Goal: Information Seeking & Learning: Learn about a topic

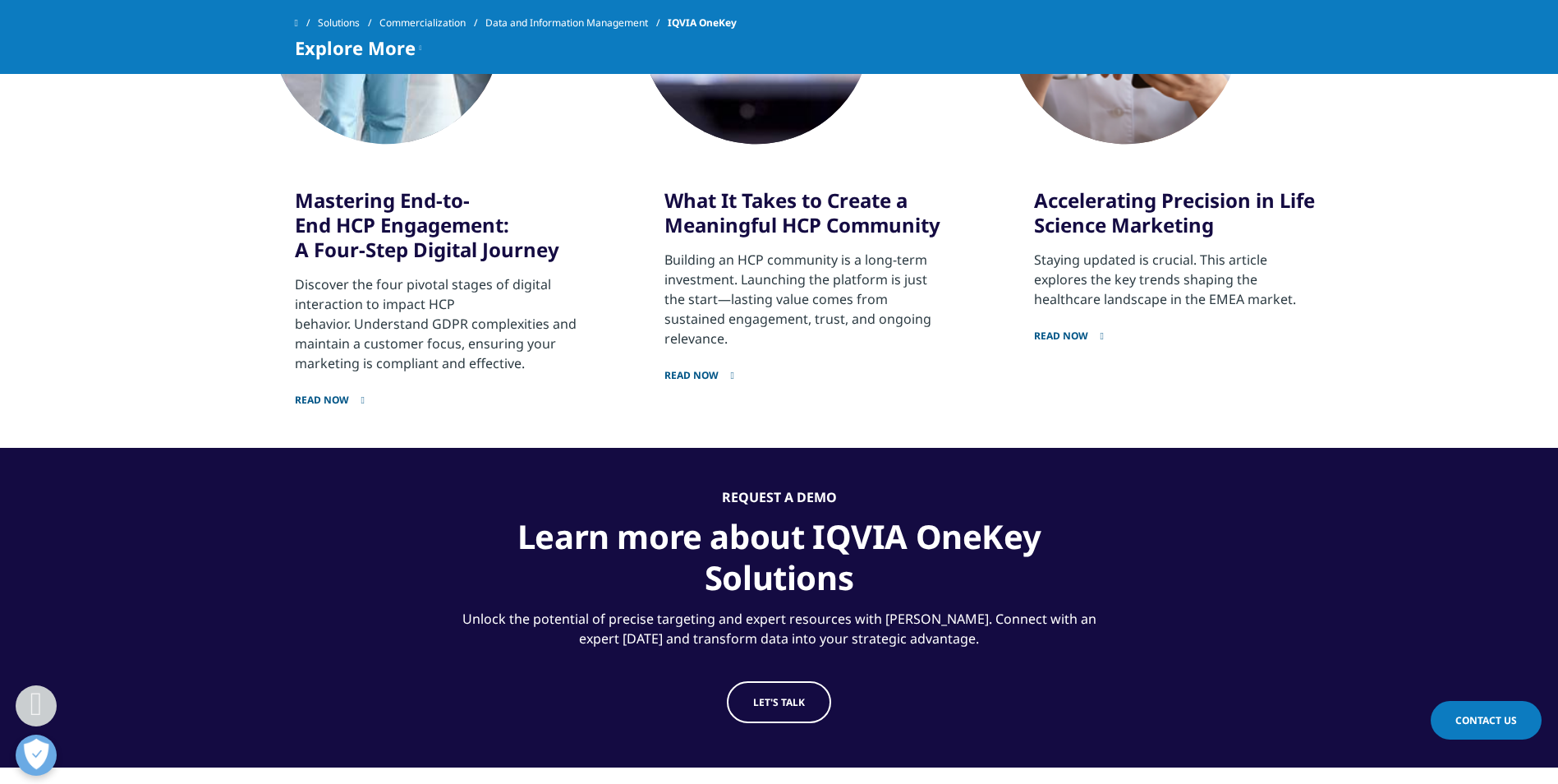
scroll to position [2974, 0]
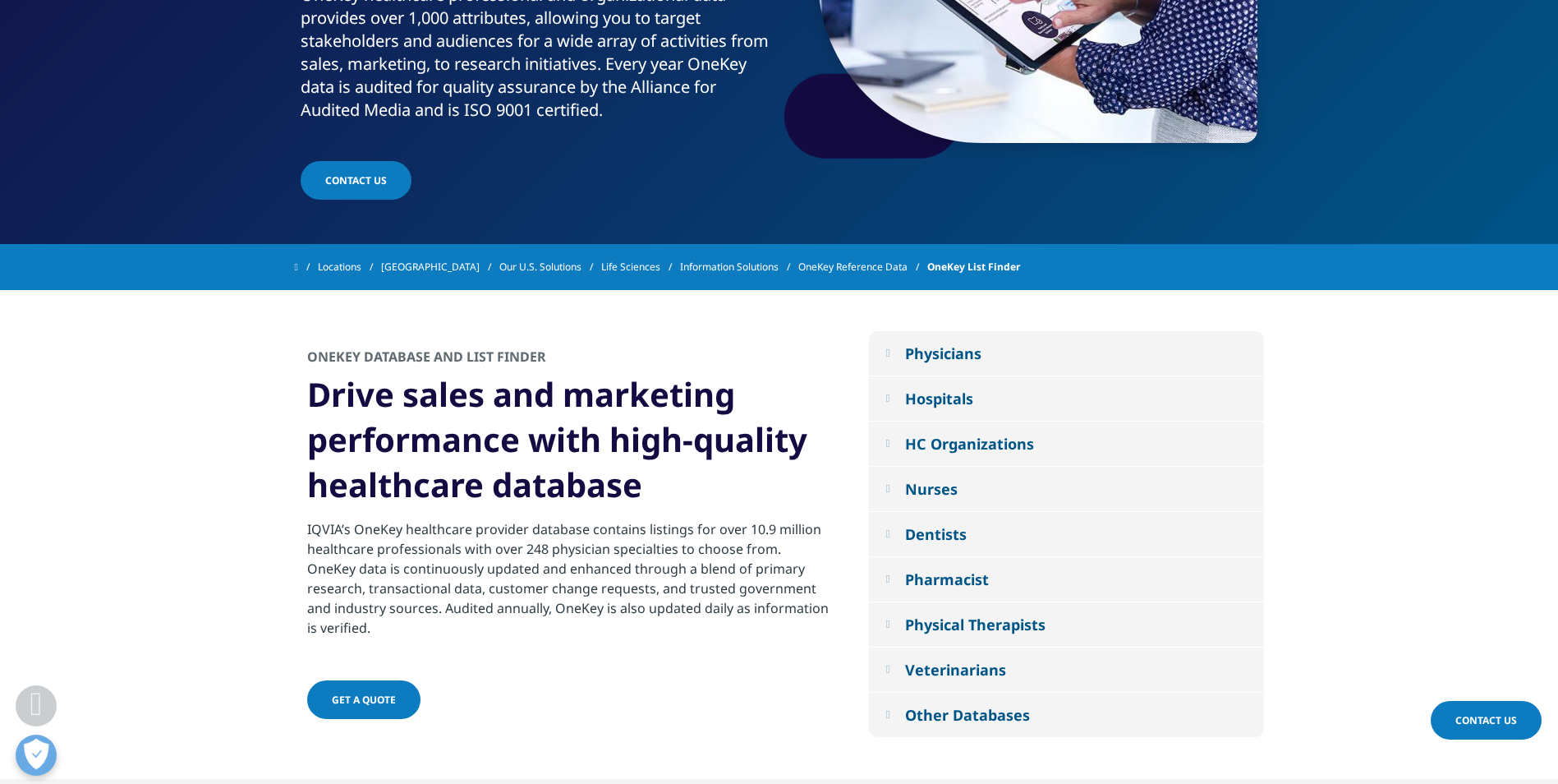
scroll to position [338, 0]
click at [943, 366] on button "Physicians" at bounding box center [1066, 352] width 395 height 44
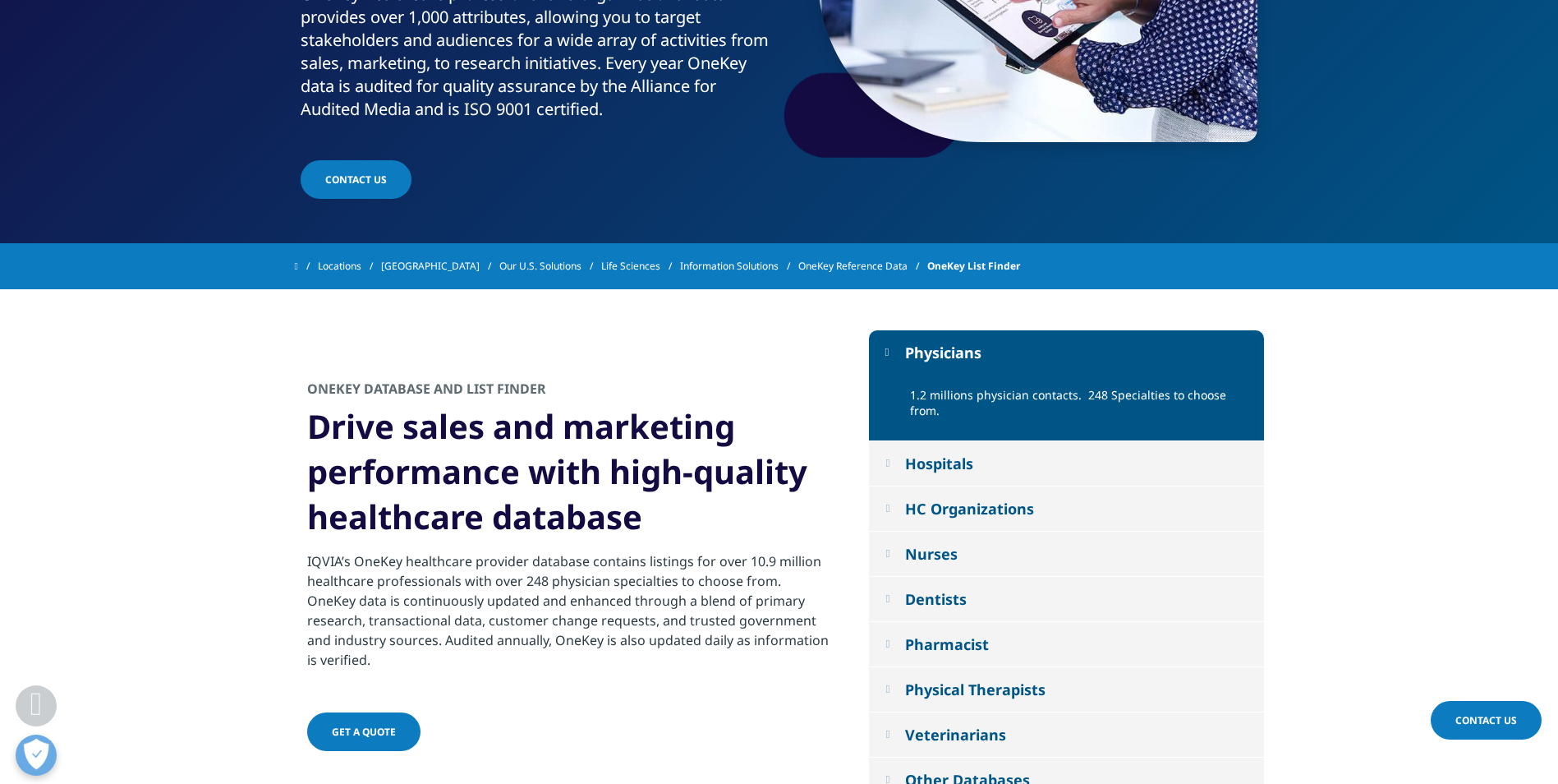
click at [1021, 390] on p "1.2 millions physician contacts. 248 Specialties to choose from." at bounding box center [1081, 407] width 342 height 41
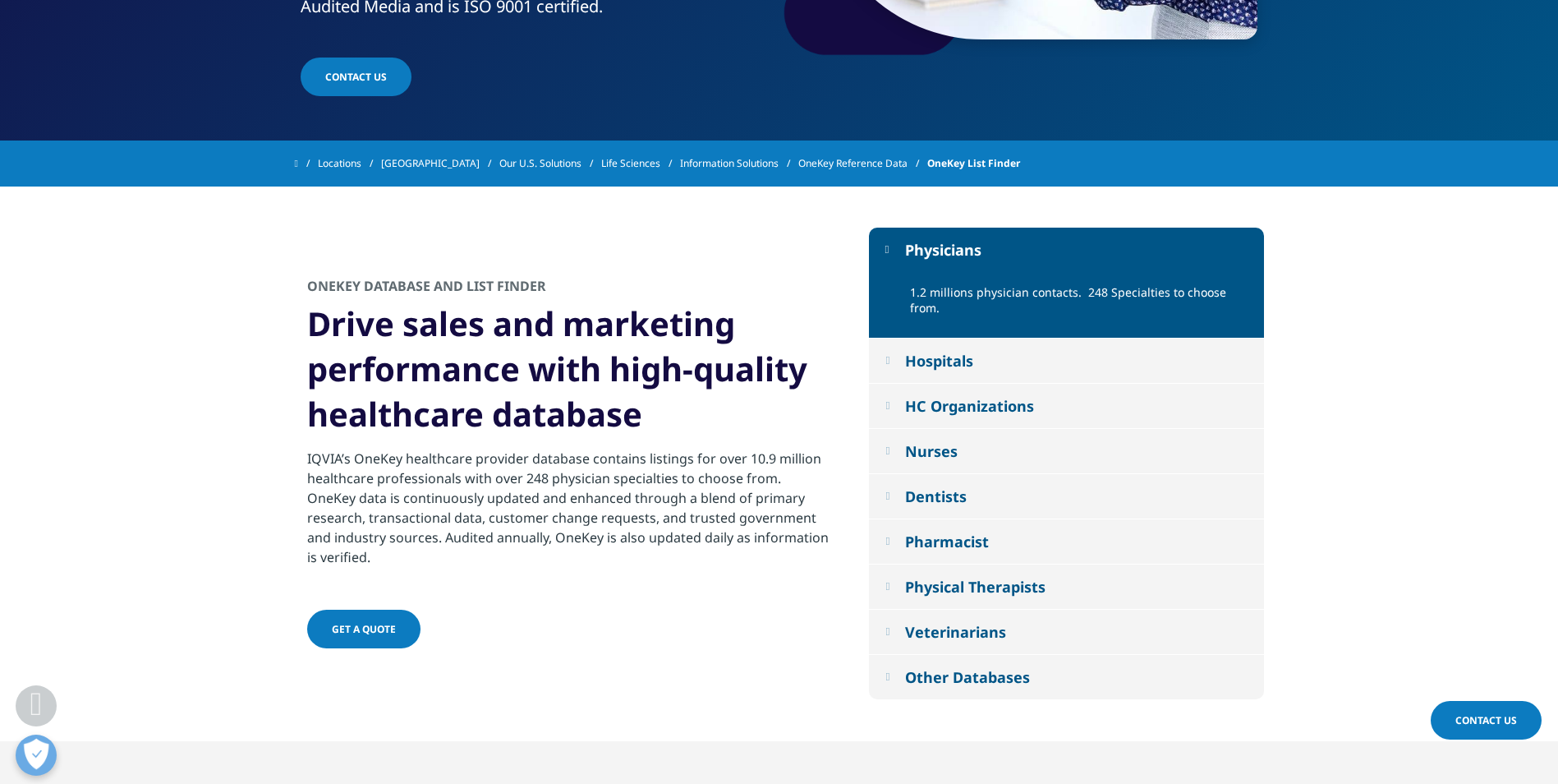
scroll to position [442, 0]
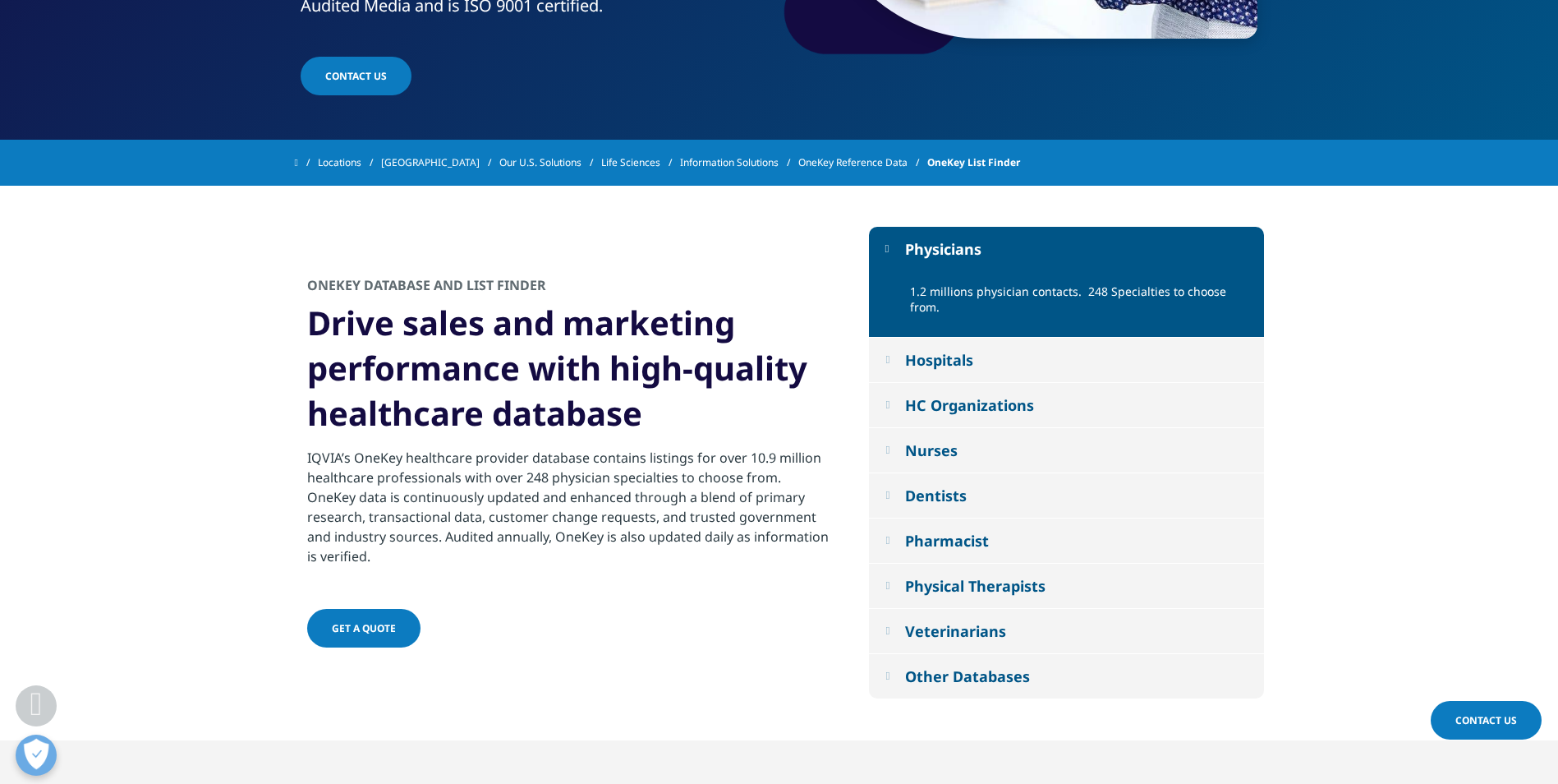
click at [897, 400] on button "HC Organizations" at bounding box center [1066, 405] width 395 height 44
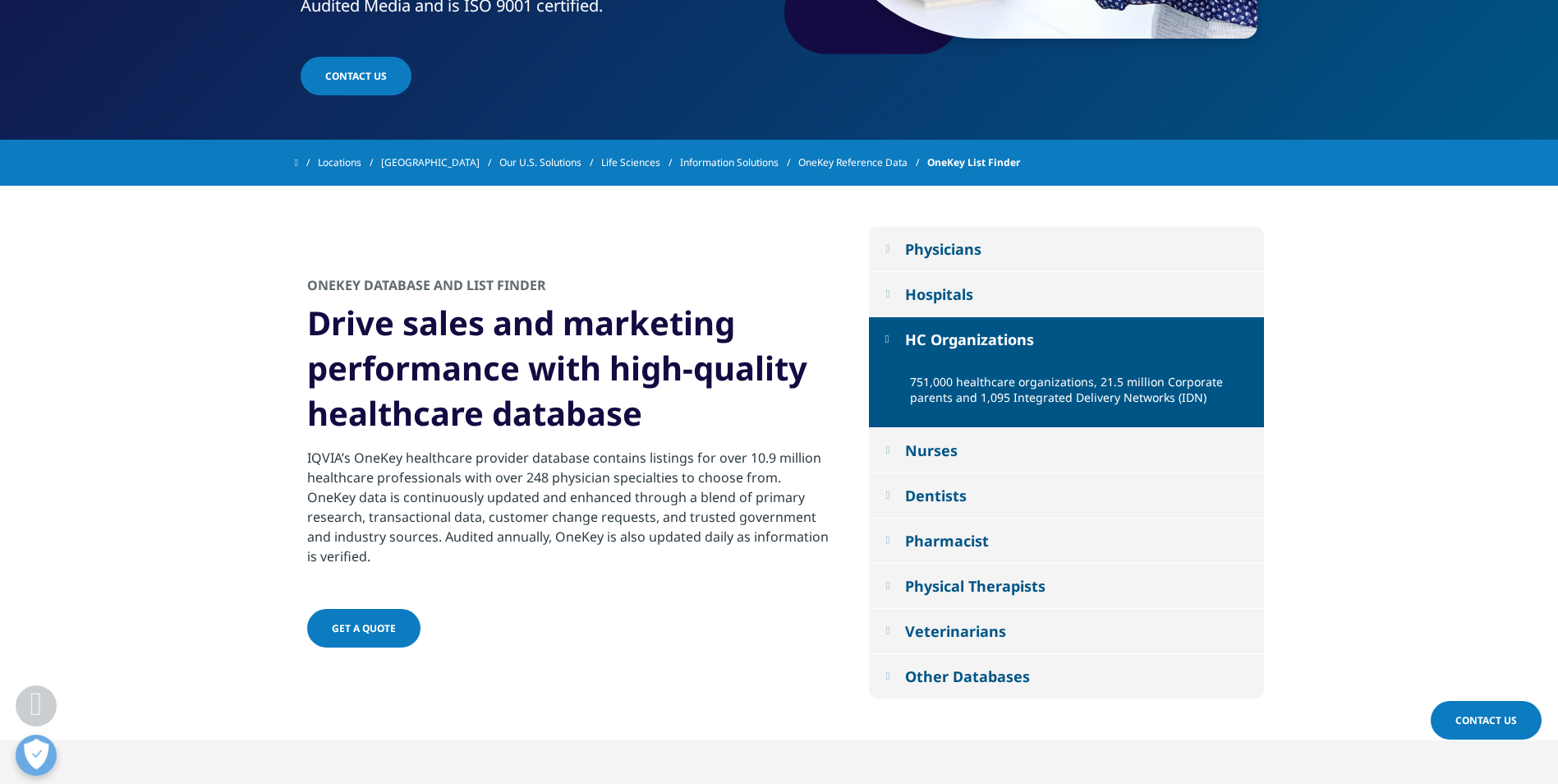
click at [1097, 520] on button "Pharmacist" at bounding box center [1066, 540] width 395 height 44
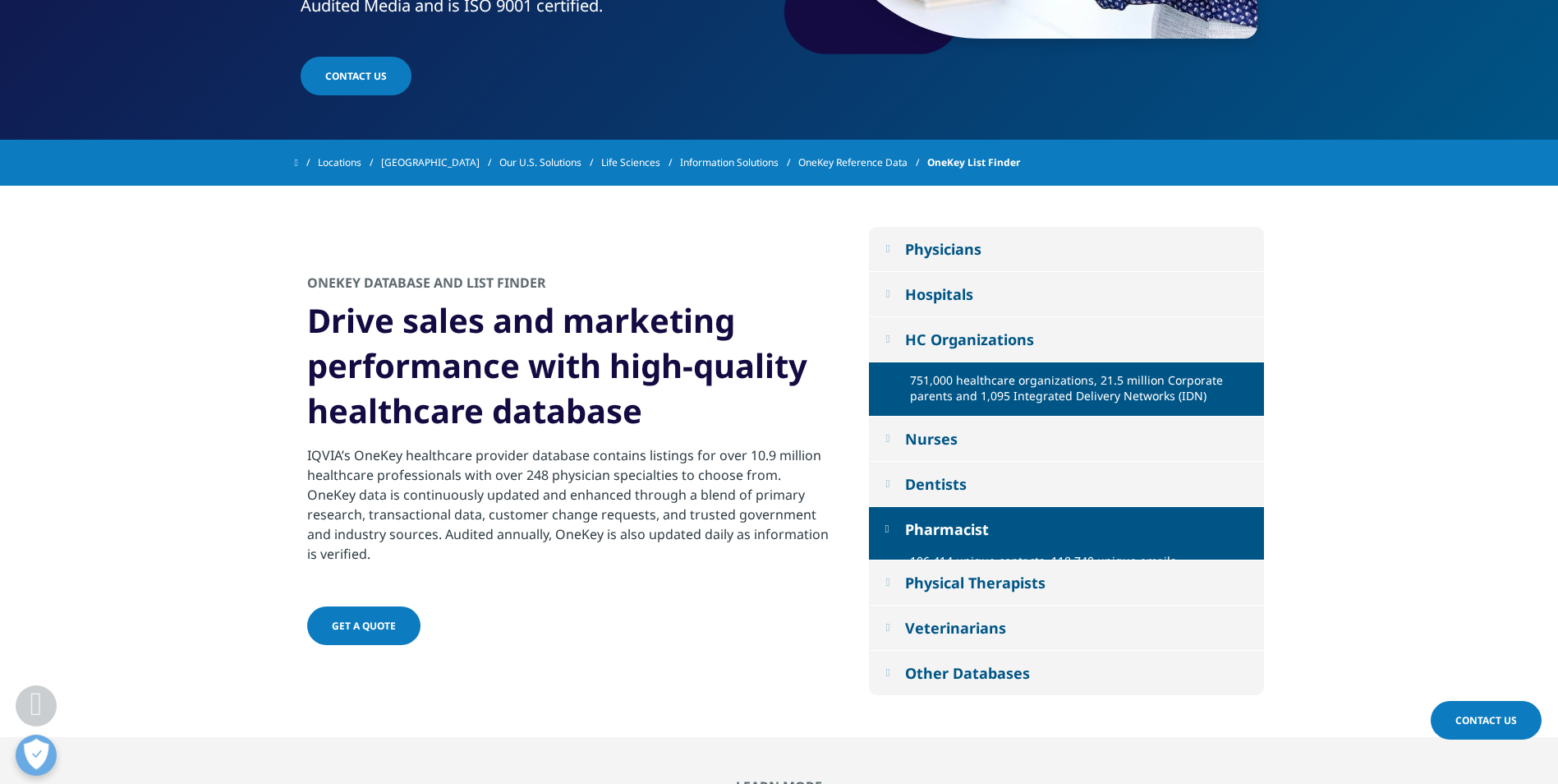
click at [1097, 520] on button "Pharmacist" at bounding box center [1066, 529] width 395 height 44
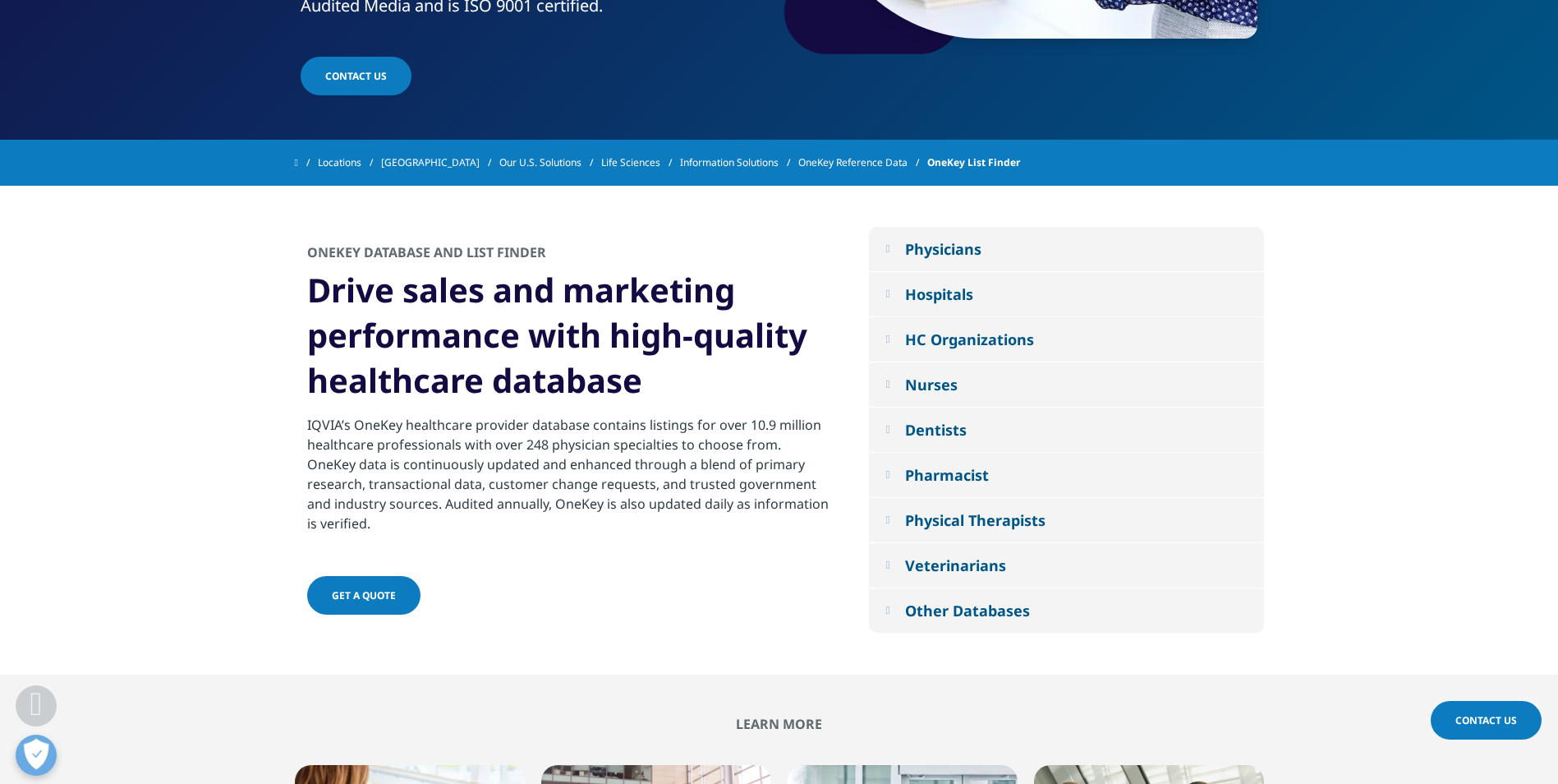
click at [1054, 379] on button "Nurses" at bounding box center [1066, 384] width 395 height 44
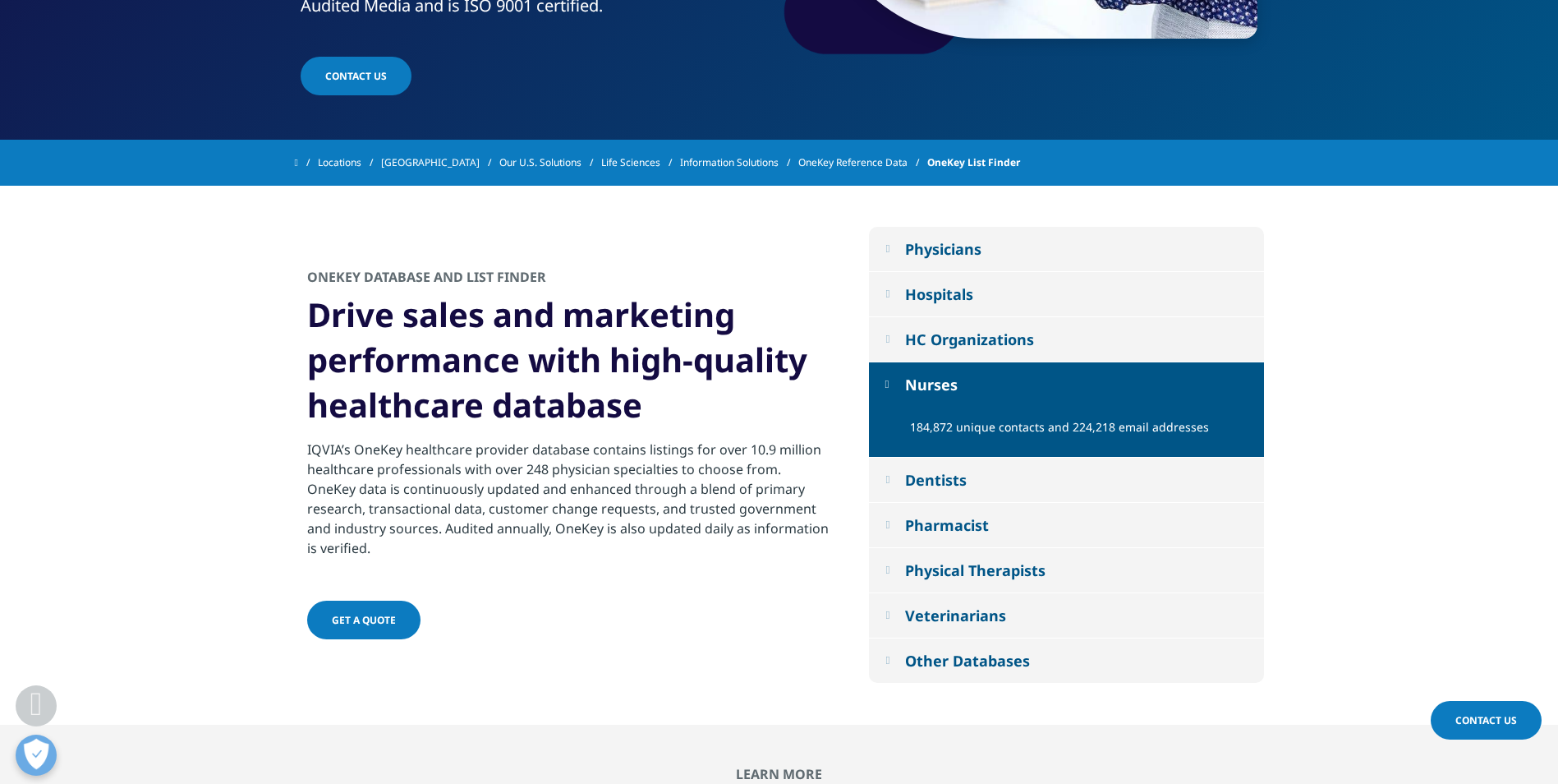
click at [1054, 379] on button "Nurses" at bounding box center [1066, 384] width 395 height 44
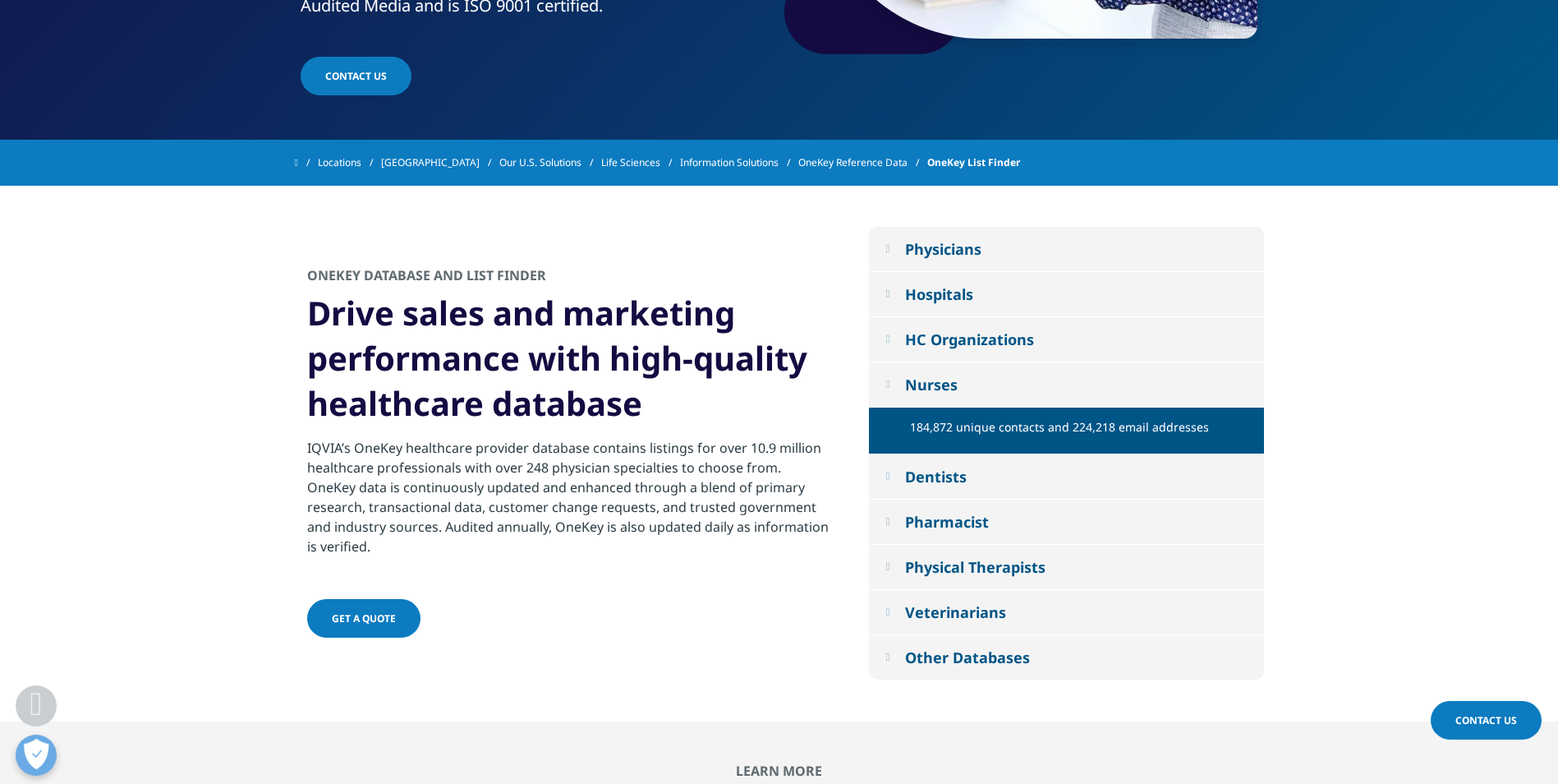
click at [1054, 379] on button "Nurses" at bounding box center [1066, 384] width 395 height 44
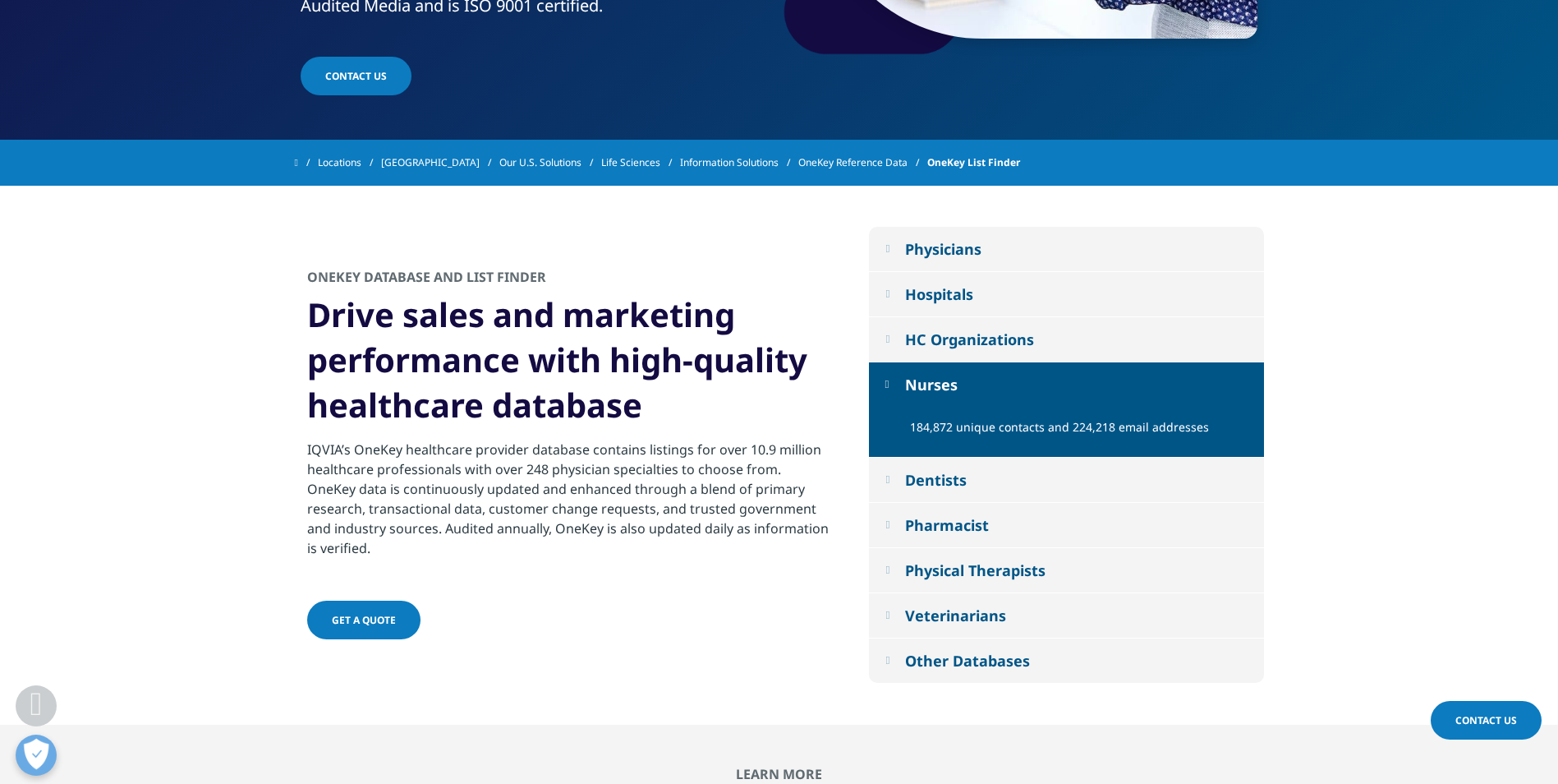
click at [1061, 393] on button "Nurses" at bounding box center [1066, 384] width 395 height 44
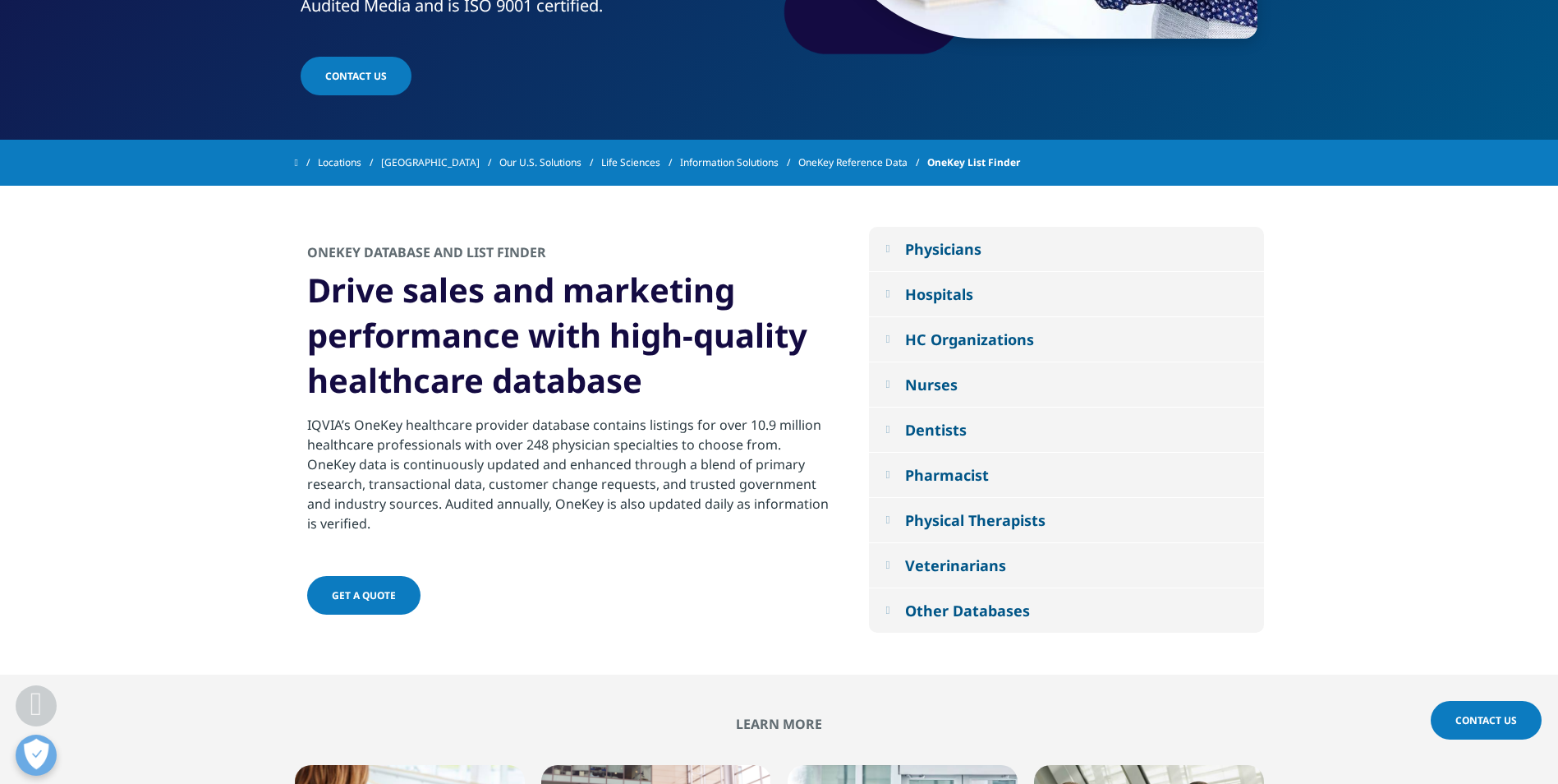
click at [1070, 435] on button "Dentists" at bounding box center [1066, 429] width 395 height 44
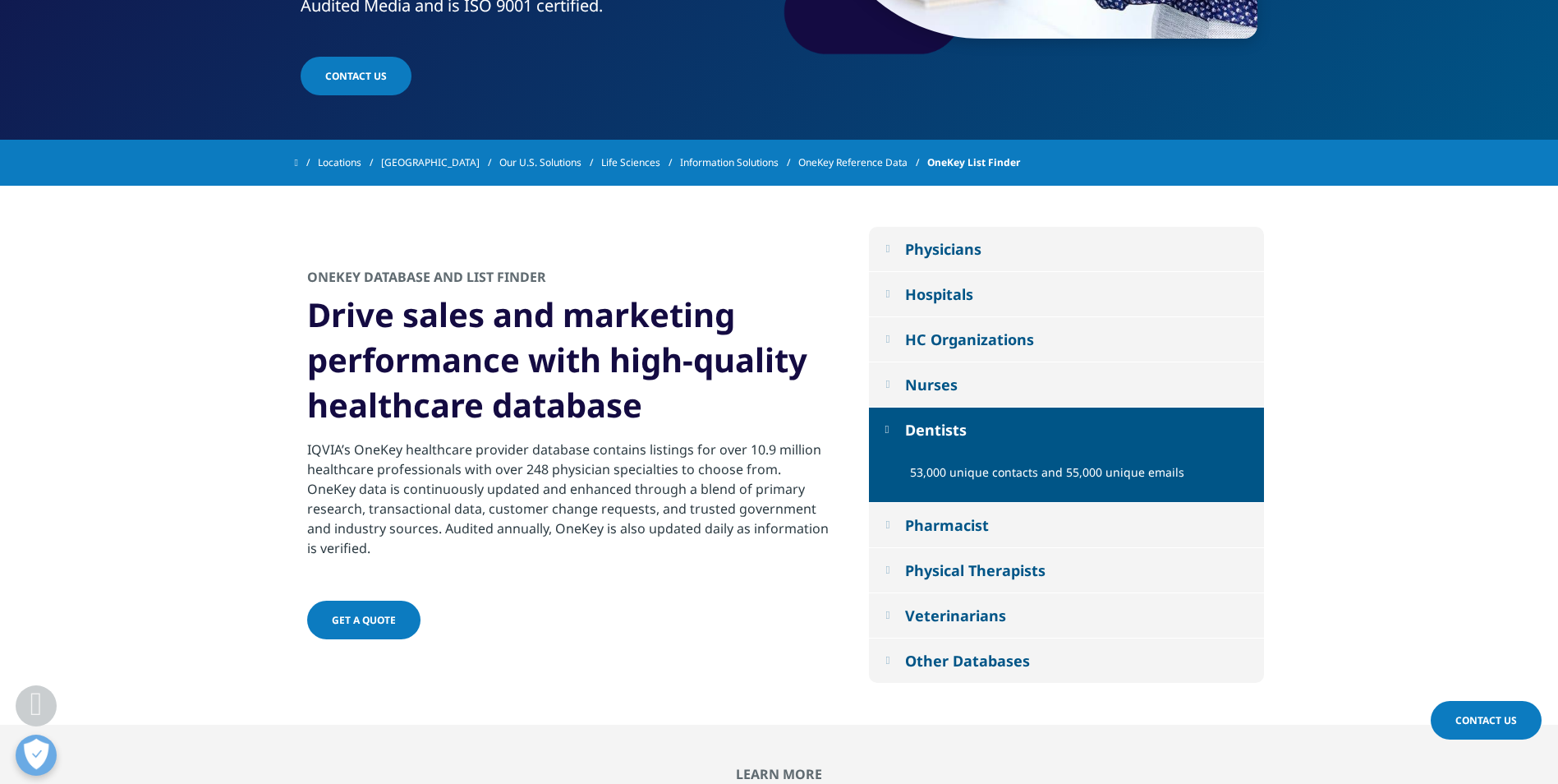
click at [1070, 435] on button "Dentists" at bounding box center [1066, 429] width 395 height 44
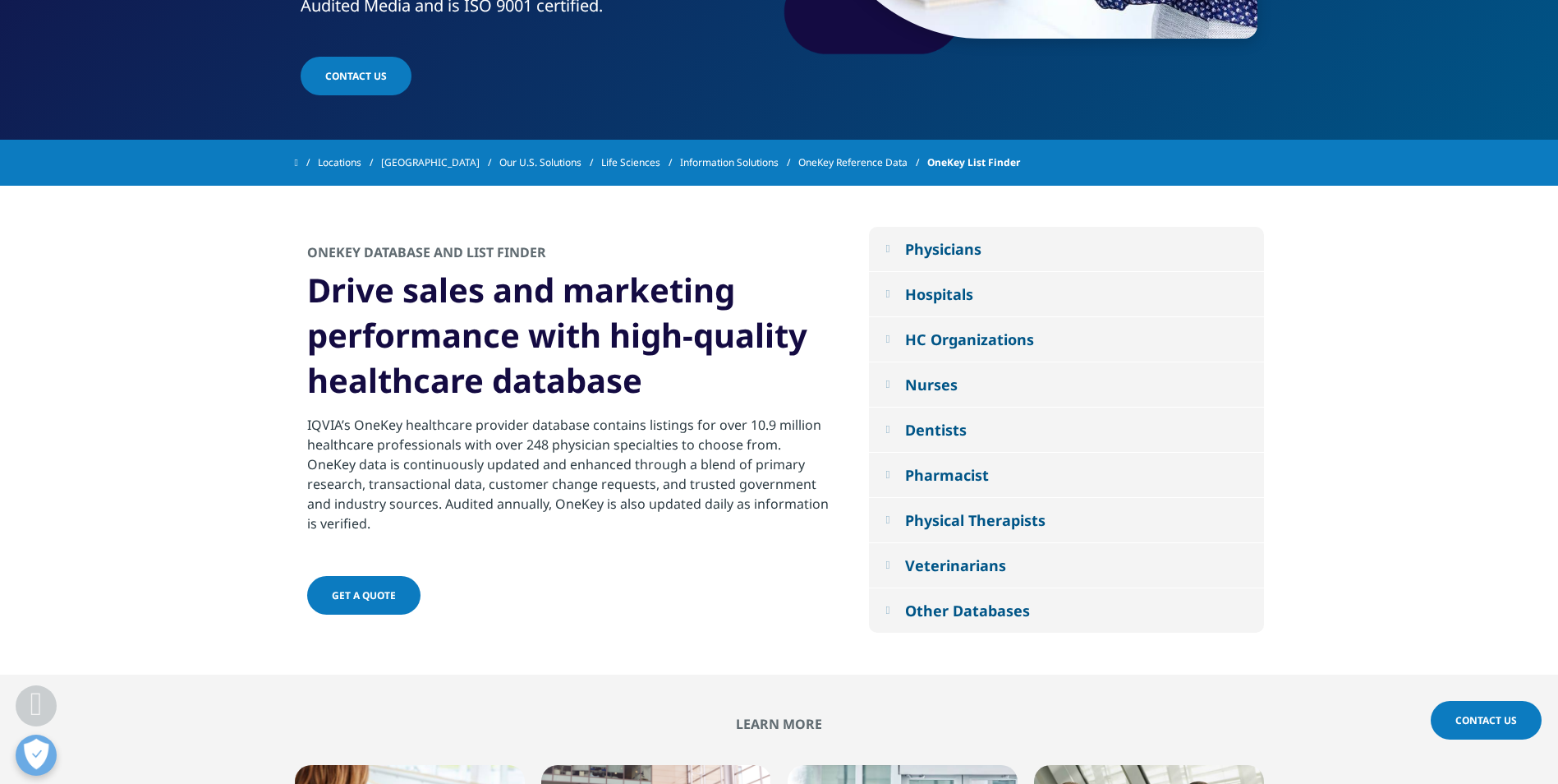
click at [1063, 472] on button "Pharmacist" at bounding box center [1066, 475] width 395 height 44
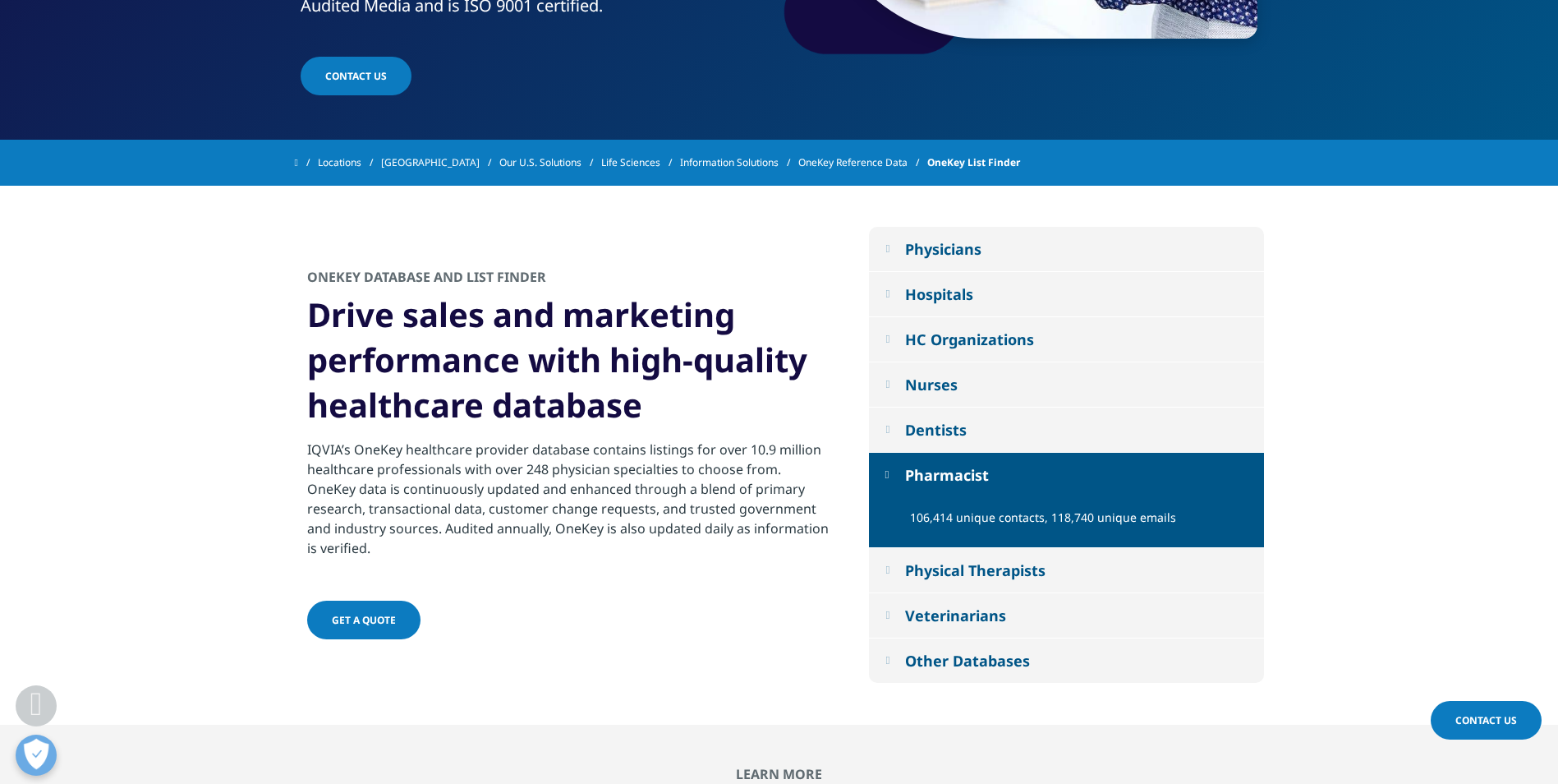
click at [1040, 576] on div "Physical Therapists" at bounding box center [975, 570] width 140 height 20
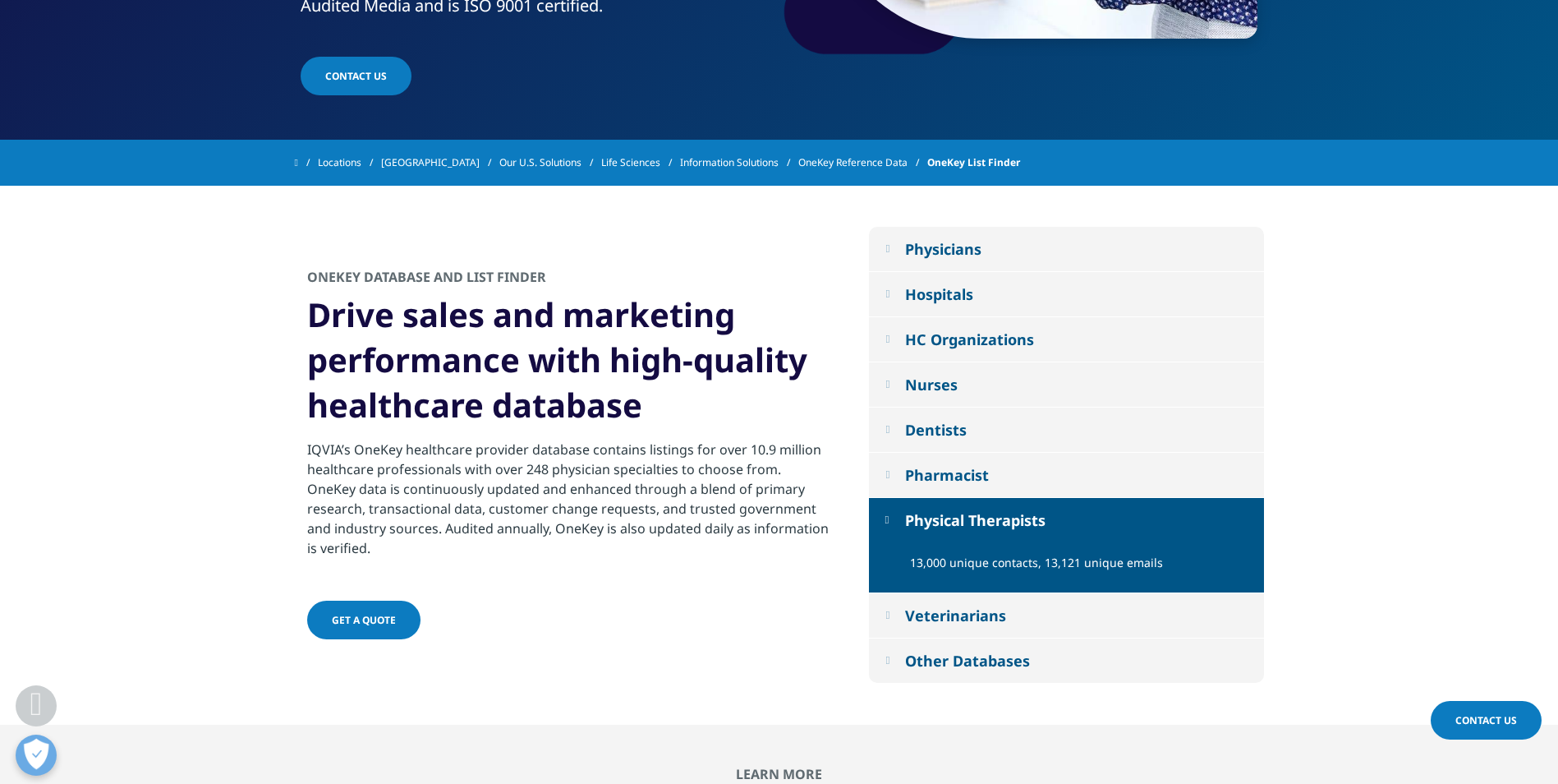
click at [1063, 589] on div "13,000 unique contacts, 13,121 unique emails" at bounding box center [1066, 567] width 395 height 51
drag, startPoint x: 1063, startPoint y: 589, endPoint x: 1074, endPoint y: 604, distance: 18.2
click at [1074, 604] on button "Veterinarians" at bounding box center [1066, 615] width 395 height 44
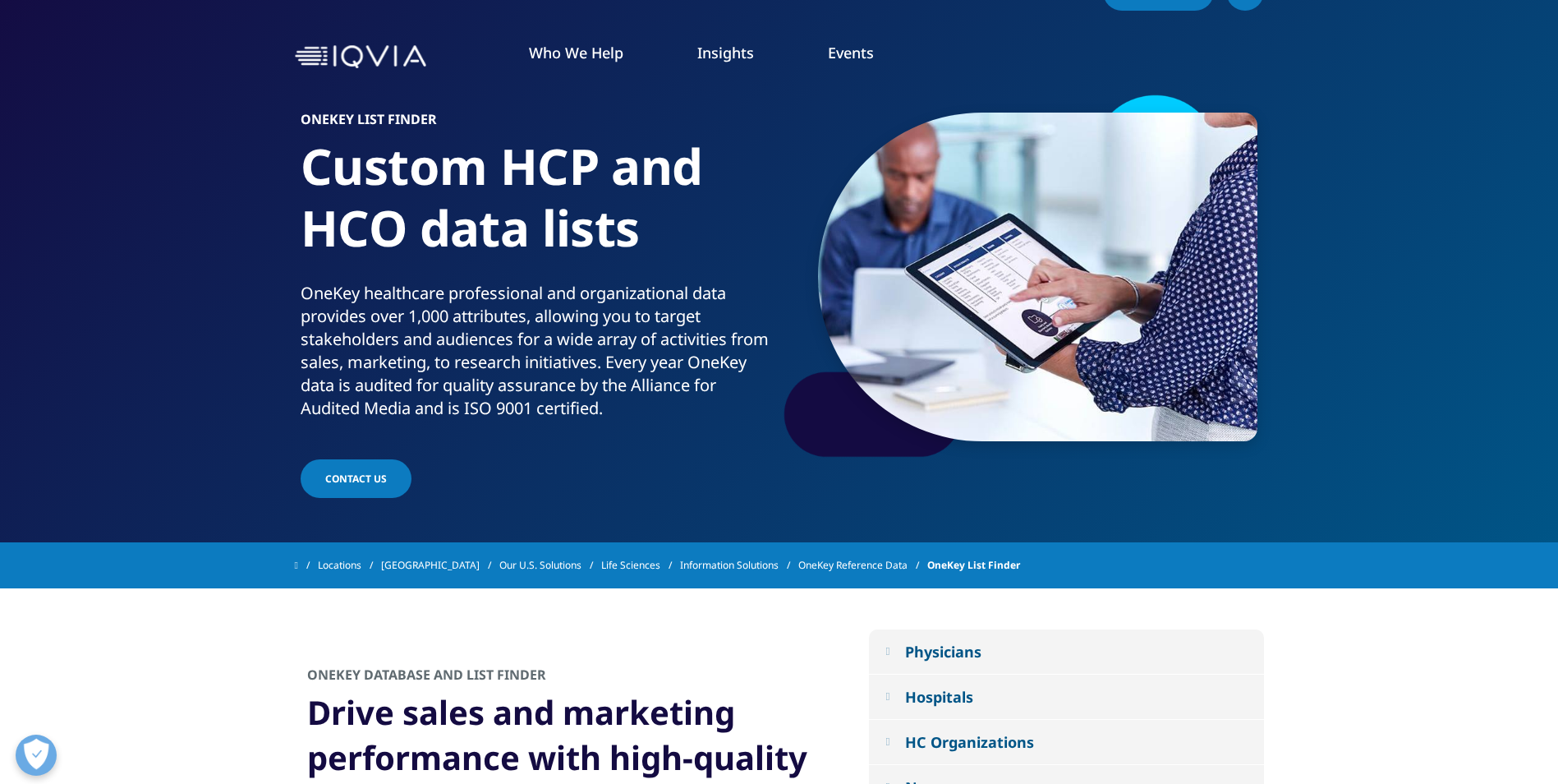
scroll to position [0, 0]
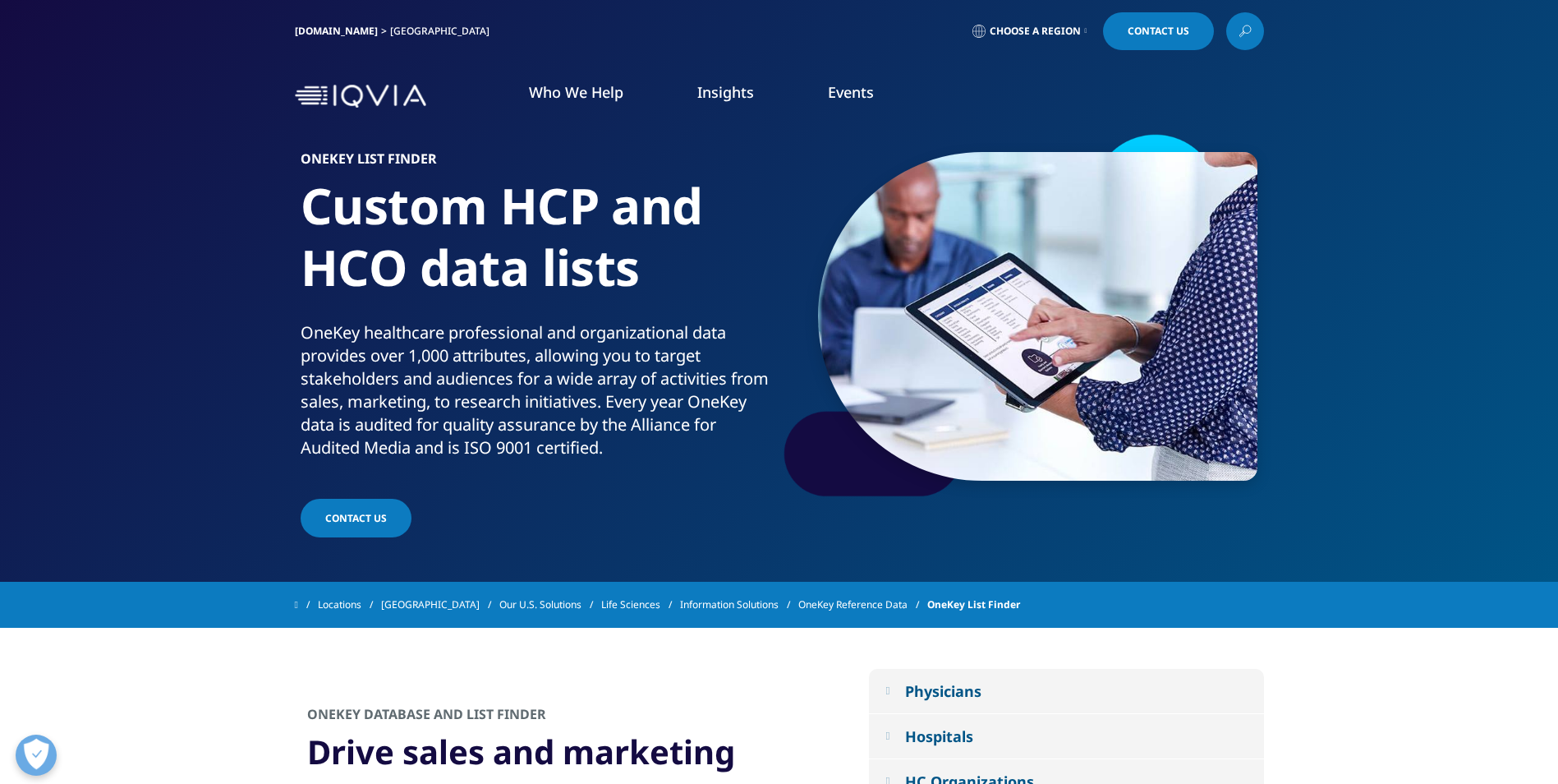
click at [1068, 28] on span "Choose a Region" at bounding box center [1035, 31] width 91 height 13
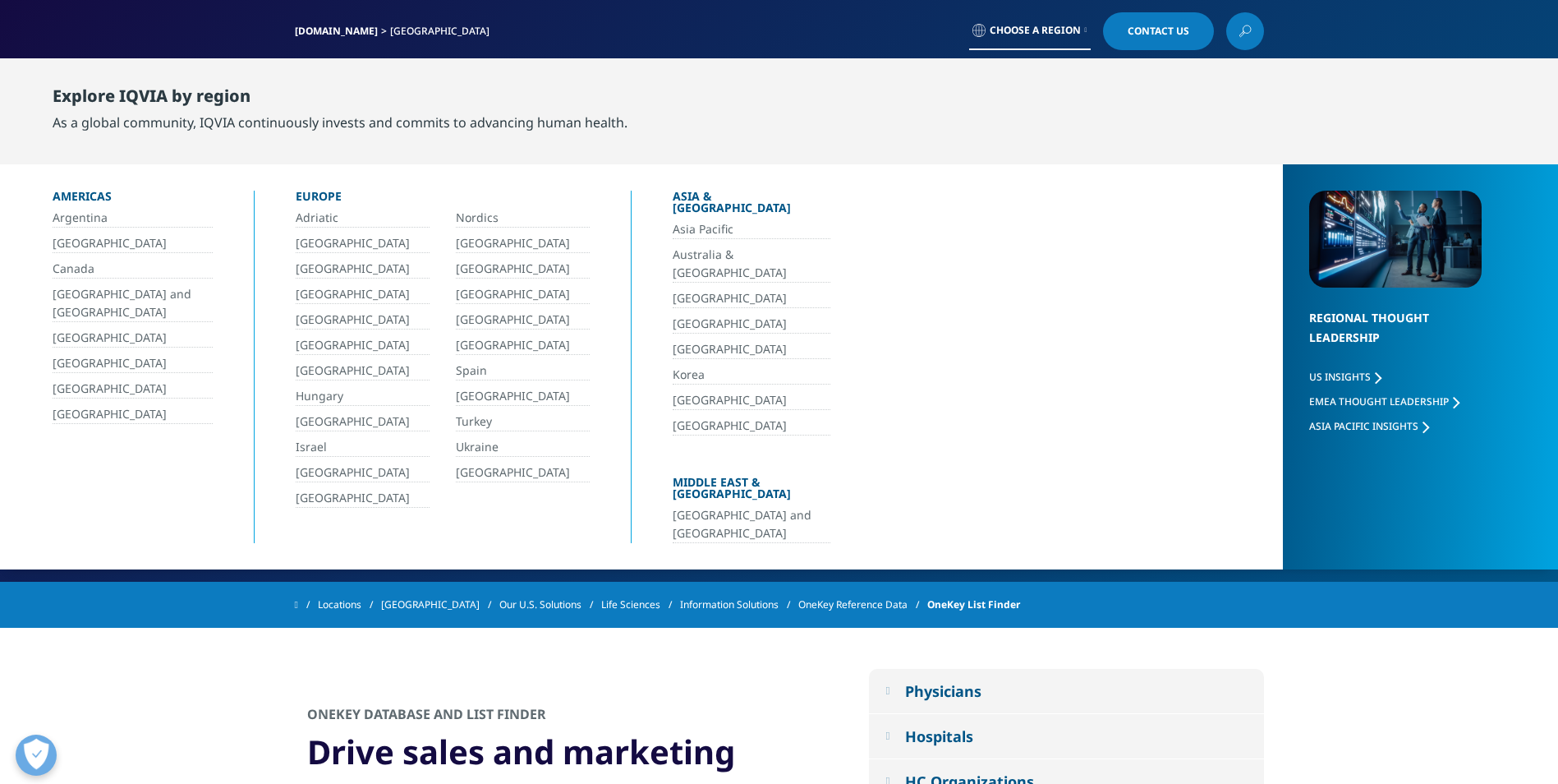
click at [697, 340] on link "[GEOGRAPHIC_DATA]" at bounding box center [752, 349] width 158 height 19
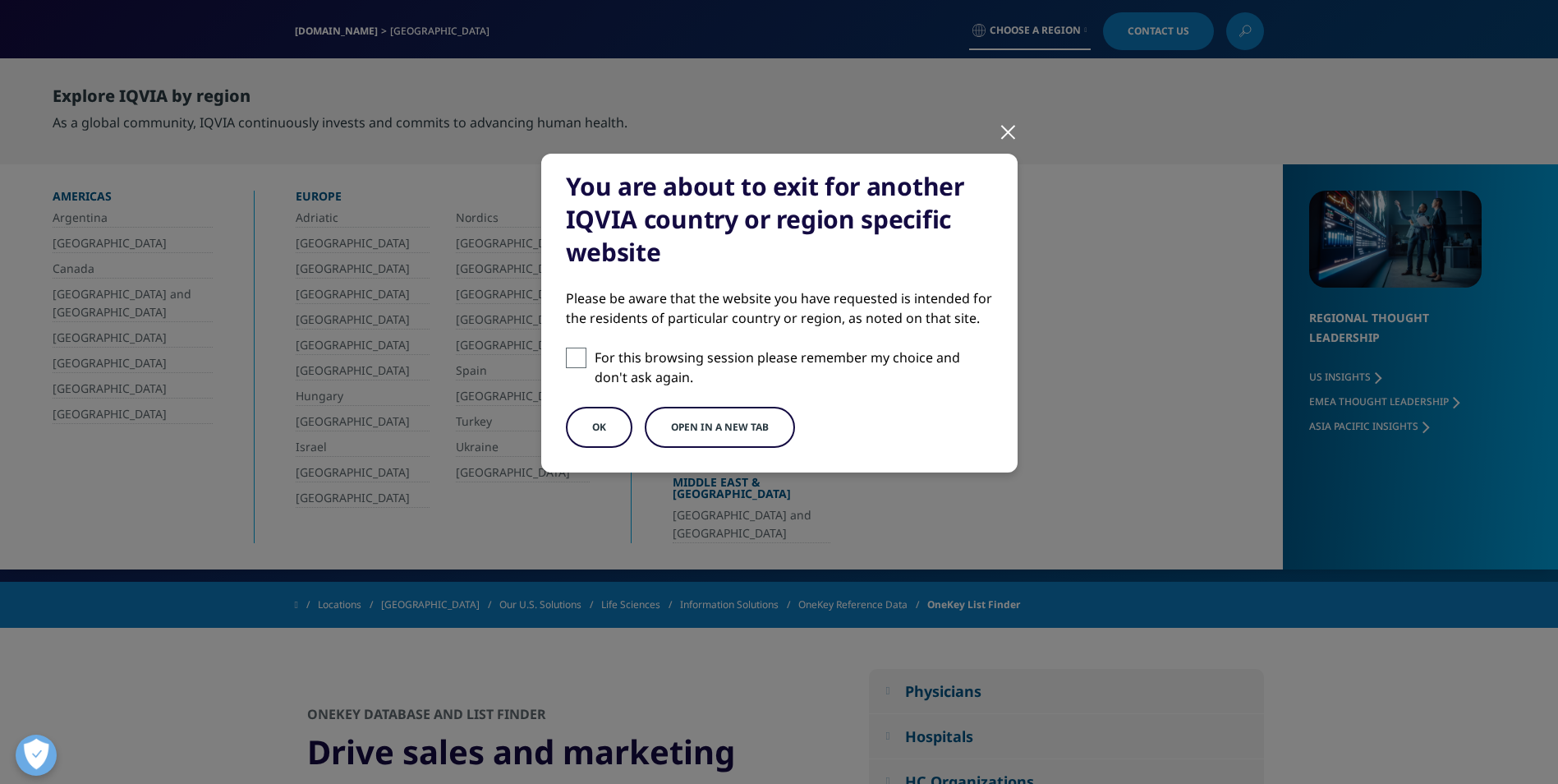
click at [628, 432] on button "OK" at bounding box center [599, 427] width 67 height 41
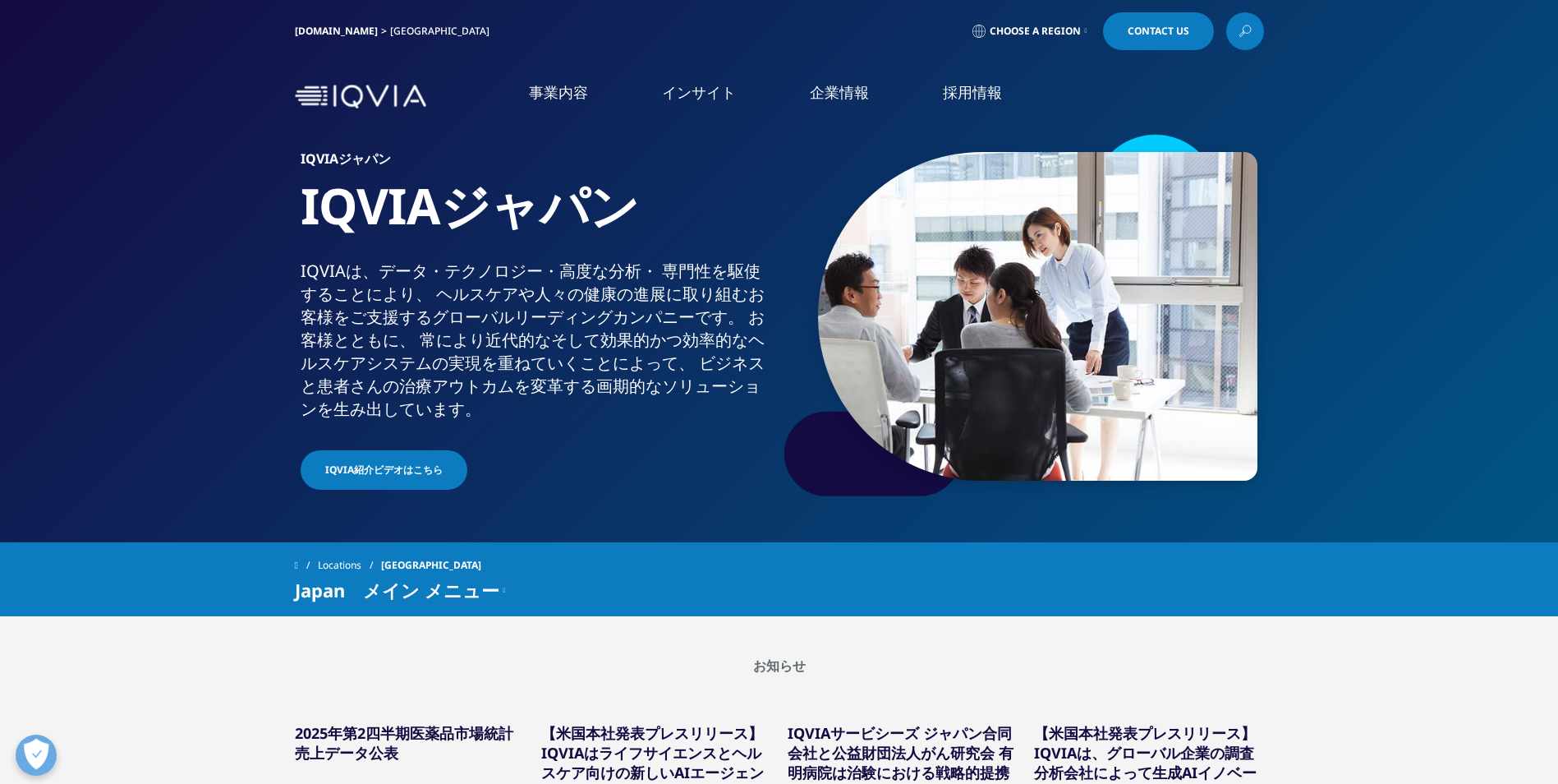
click at [1249, 26] on icon at bounding box center [1246, 28] width 7 height 7
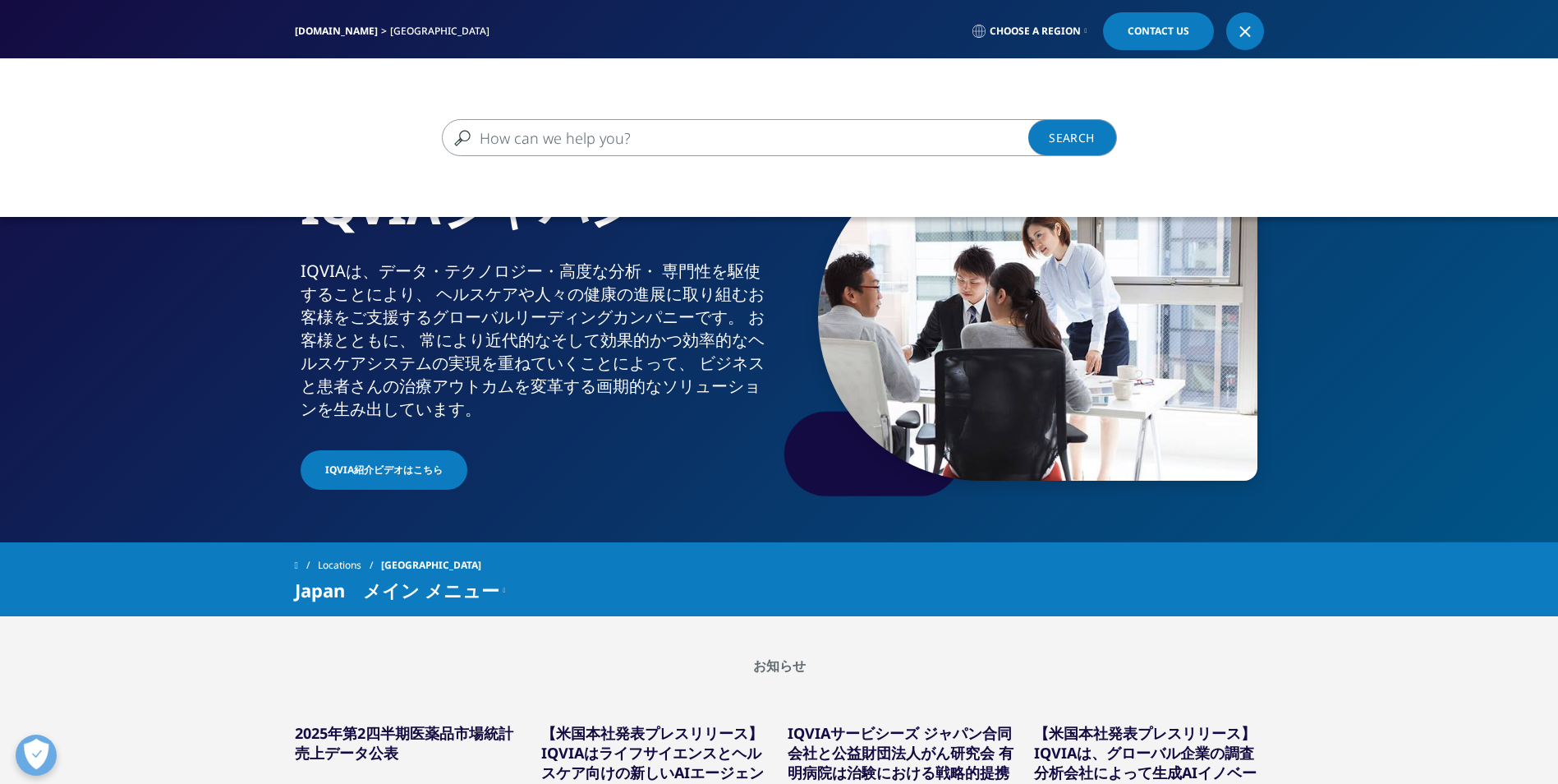
click at [932, 154] on input "検索する" at bounding box center [756, 137] width 628 height 37
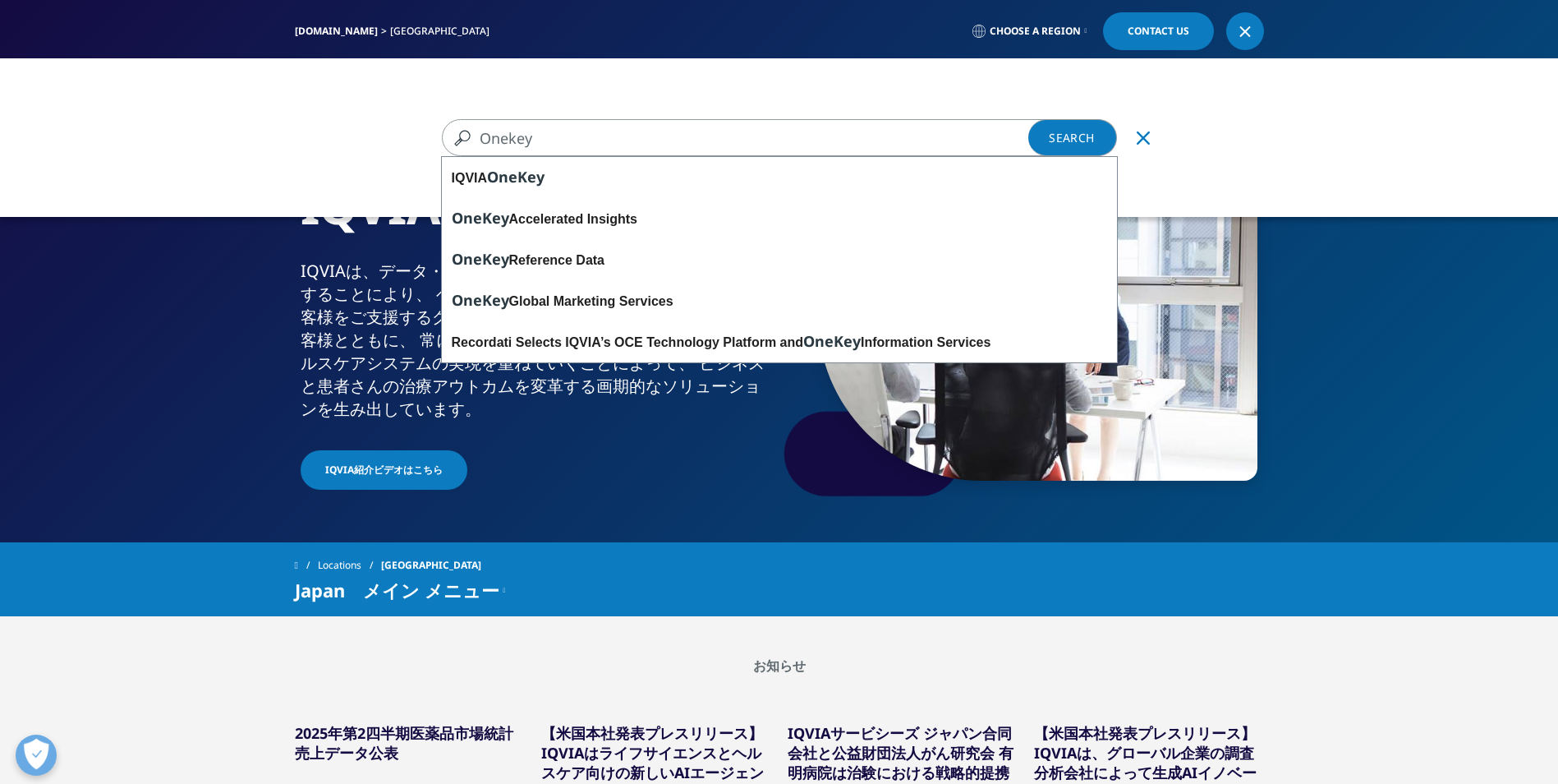
type input "Onekey"
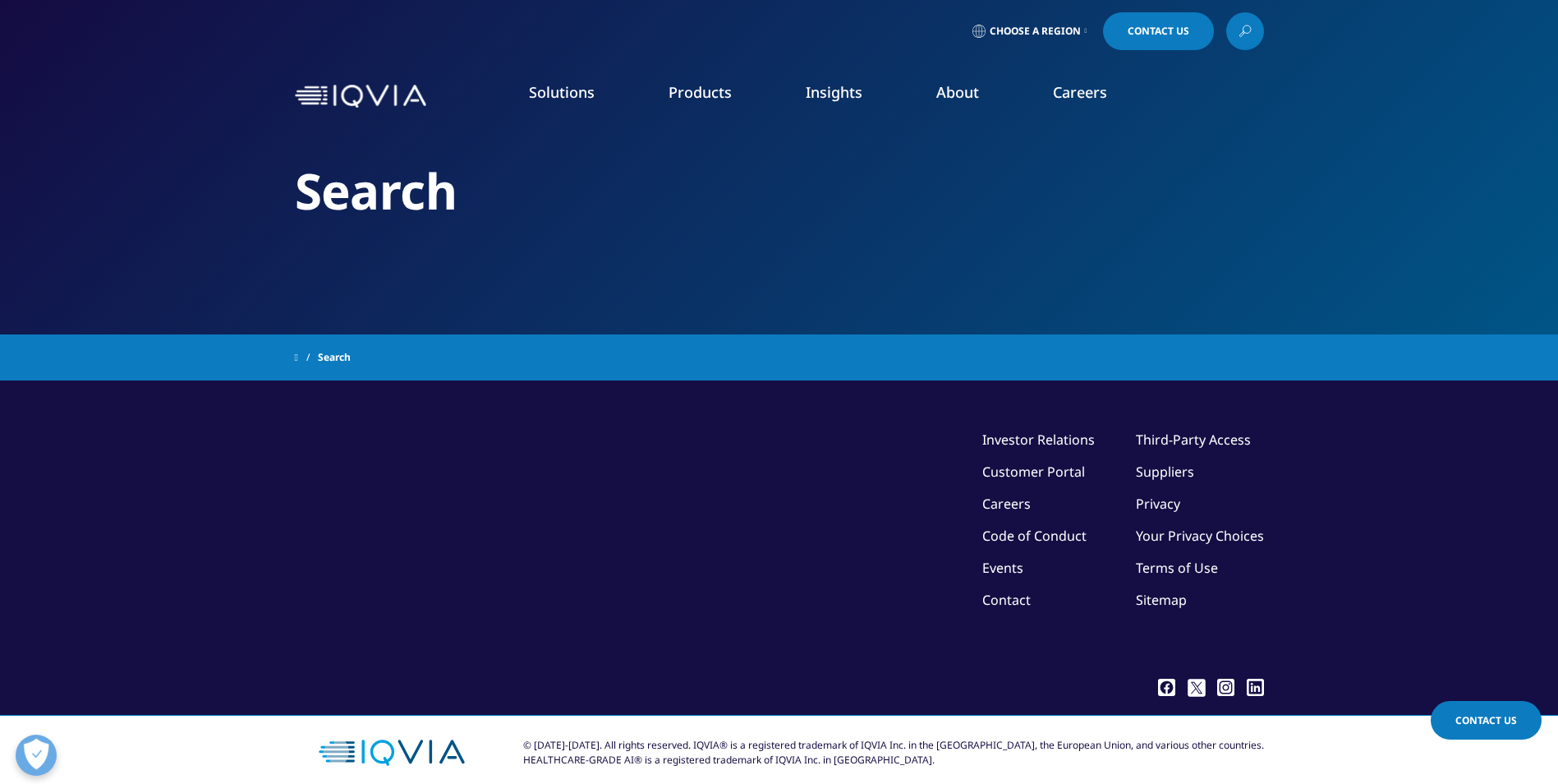
type input "Onekey"
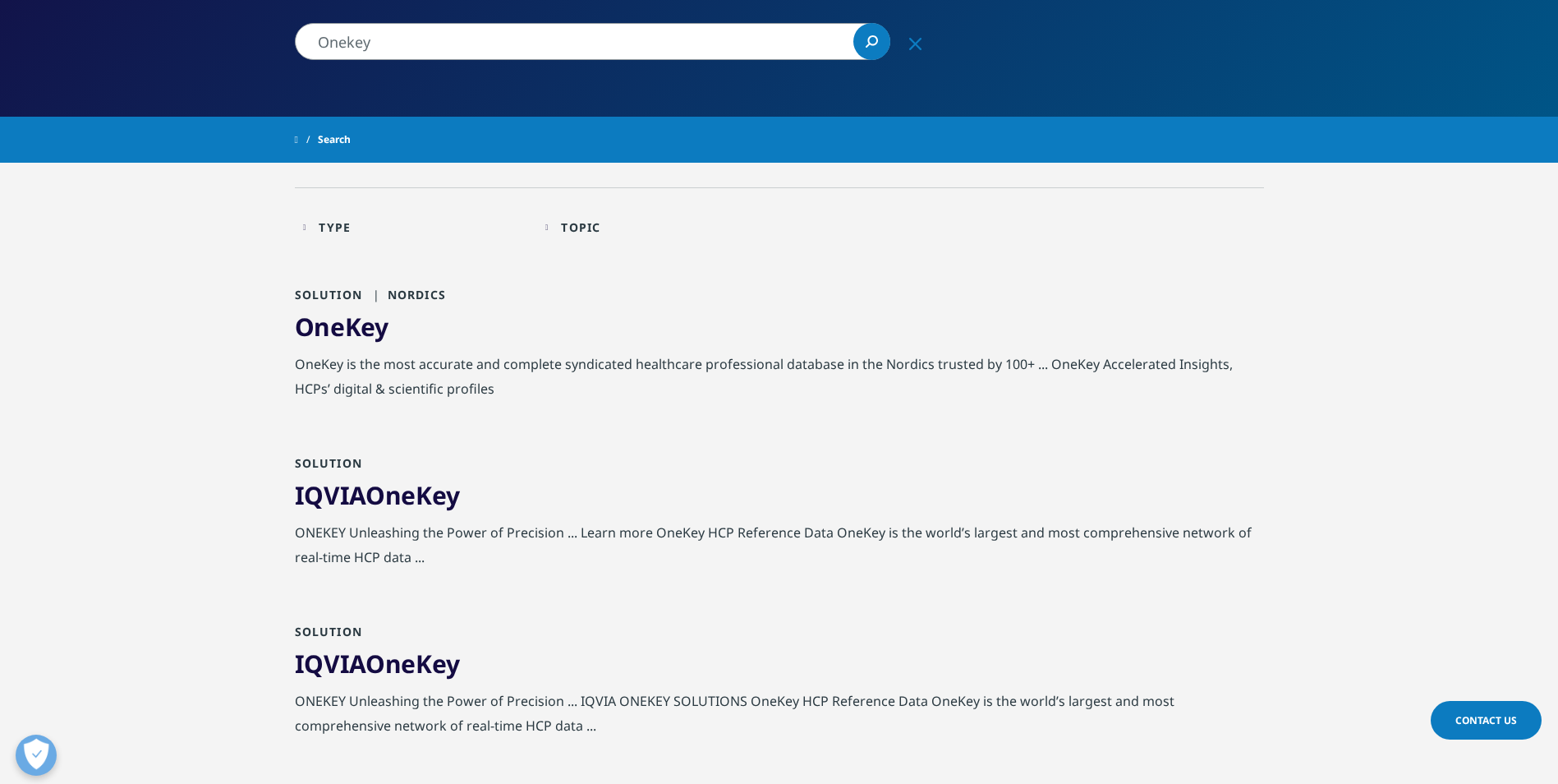
scroll to position [219, 0]
